Goal: Information Seeking & Learning: Compare options

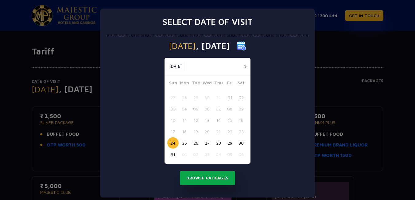
click at [210, 180] on button "Browse Packages" at bounding box center [207, 178] width 55 height 14
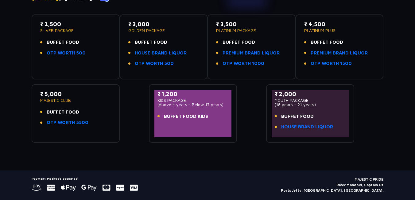
scroll to position [81, 0]
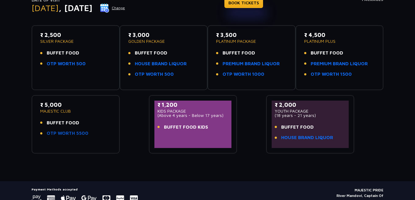
click at [60, 134] on link "OTP WORTH 5500" at bounding box center [68, 133] width 42 height 7
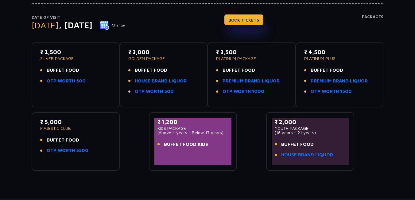
scroll to position [64, 0]
click at [196, 128] on p "KIDS PACKAGE" at bounding box center [193, 128] width 71 height 4
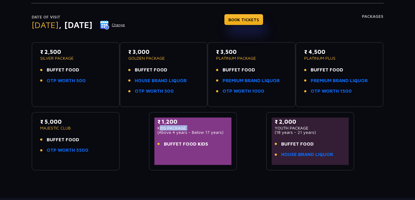
click at [196, 128] on p "KIDS PACKAGE" at bounding box center [193, 128] width 71 height 4
click at [207, 128] on p "KIDS PACKAGE" at bounding box center [193, 128] width 71 height 4
click at [206, 130] on p "(Above 4 years - Below 17 years)" at bounding box center [193, 132] width 71 height 4
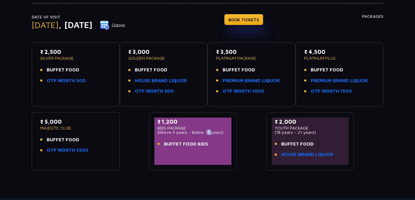
click at [209, 130] on p "(Above 4 years - Below 17 years)" at bounding box center [193, 132] width 71 height 4
click at [193, 126] on p "KIDS PACKAGE" at bounding box center [193, 128] width 71 height 4
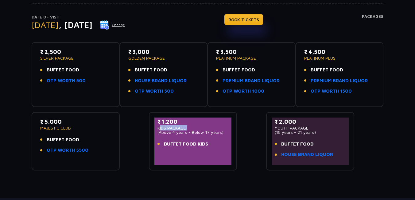
click at [193, 126] on p "KIDS PACKAGE" at bounding box center [193, 128] width 71 height 4
click at [193, 132] on p "(Above 4 years - Below 17 years)" at bounding box center [193, 132] width 71 height 4
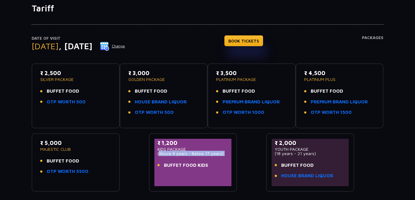
scroll to position [42, 0]
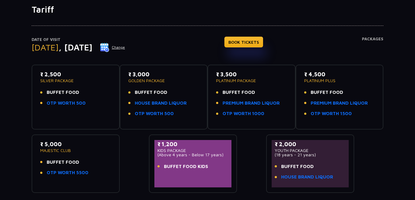
drag, startPoint x: 47, startPoint y: 92, endPoint x: 86, endPoint y: 92, distance: 39.3
click at [86, 92] on li "BUFFET FOOD" at bounding box center [75, 92] width 71 height 7
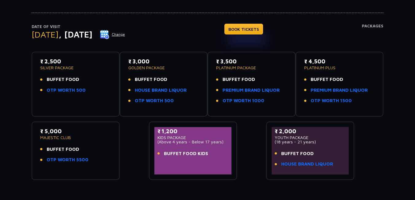
click at [220, 60] on p "₹ 3,500" at bounding box center [251, 61] width 71 height 8
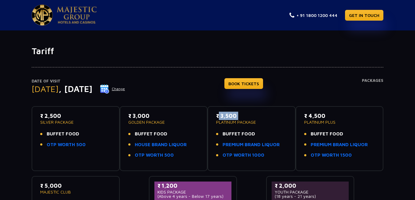
scroll to position [0, 0]
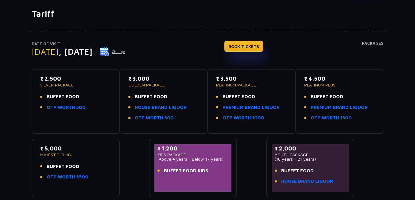
scroll to position [47, 0]
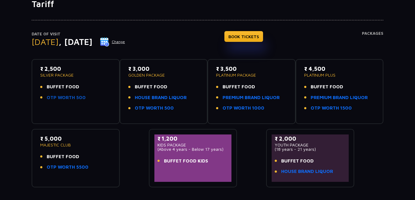
click at [64, 99] on link "OTP WORTH 500" at bounding box center [66, 97] width 39 height 7
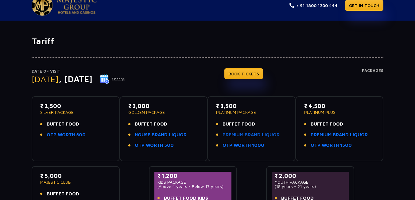
scroll to position [13, 0]
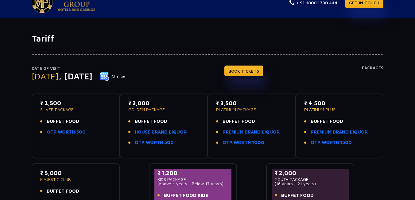
drag, startPoint x: 237, startPoint y: 102, endPoint x: 214, endPoint y: 102, distance: 22.4
click at [214, 102] on div "₹ 3,500 PLATINUM PACKAGE BUFFET FOOD PREMIUM BRAND LIQUOR OTP WORTH 1000" at bounding box center [251, 126] width 77 height 54
click at [49, 103] on p "₹ 2,500" at bounding box center [75, 103] width 71 height 8
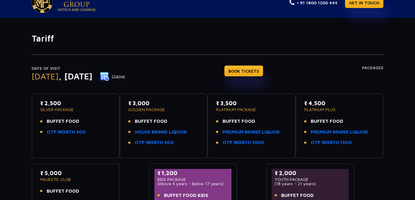
click at [238, 109] on p "PLATINUM PACKAGE" at bounding box center [251, 109] width 71 height 4
click at [230, 104] on p "₹ 3,500" at bounding box center [251, 103] width 71 height 8
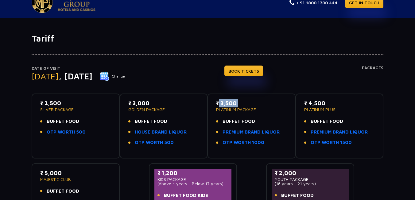
click at [230, 104] on p "₹ 3,500" at bounding box center [251, 103] width 71 height 8
click at [141, 105] on p "₹ 3,000" at bounding box center [163, 103] width 71 height 8
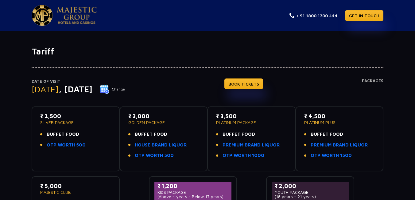
click at [162, 122] on p "GOLDEN PACKAGE" at bounding box center [163, 122] width 71 height 4
